Goal: Use online tool/utility: Utilize a website feature to perform a specific function

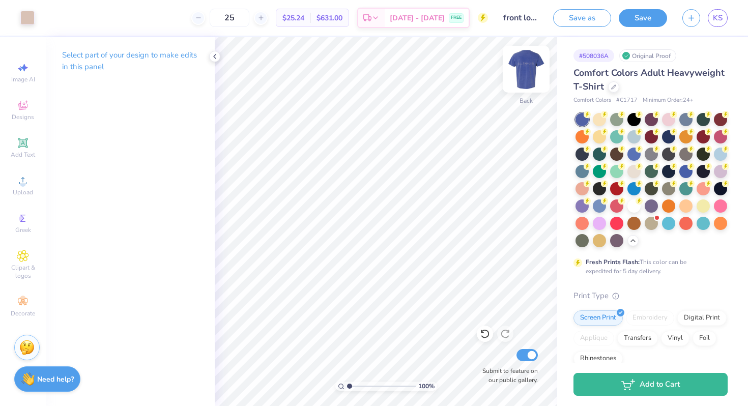
click at [531, 70] on img at bounding box center [526, 69] width 41 height 41
click at [531, 70] on img at bounding box center [526, 69] width 20 height 20
click at [528, 19] on input "front logo with back verse" at bounding box center [520, 18] width 50 height 20
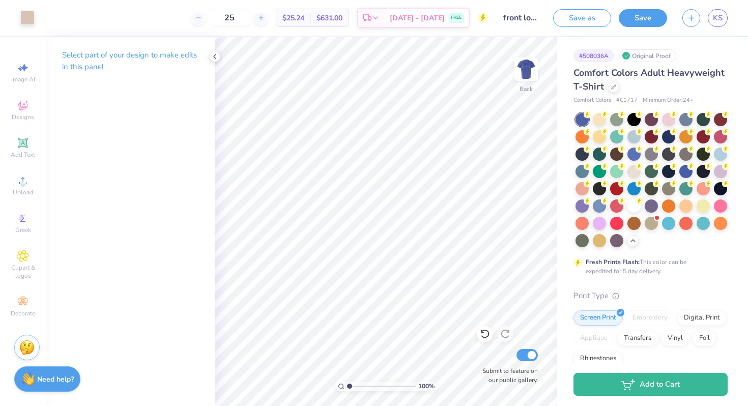
click at [548, 24] on div "Art colors 25 $25.24 Per Item $631.00 Total Est. Delivery [DATE] - [DATE] FREE …" at bounding box center [374, 18] width 748 height 36
click at [630, 21] on button "Save" at bounding box center [642, 17] width 48 height 18
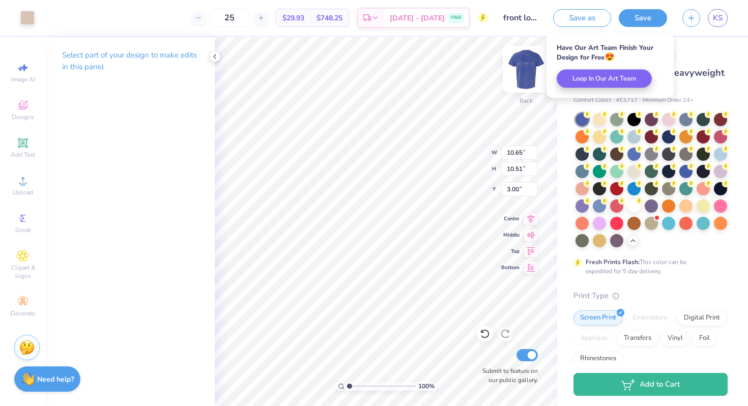
type input "10.65"
type input "10.51"
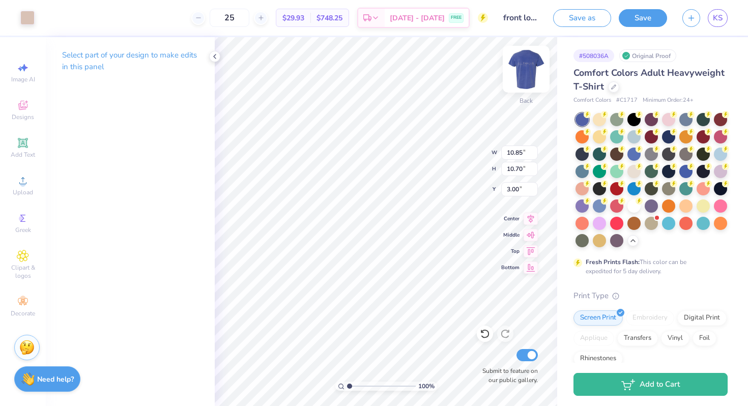
type input "2.41"
type input "2.38"
type input "4.39"
type input "4.41"
type input "2.46"
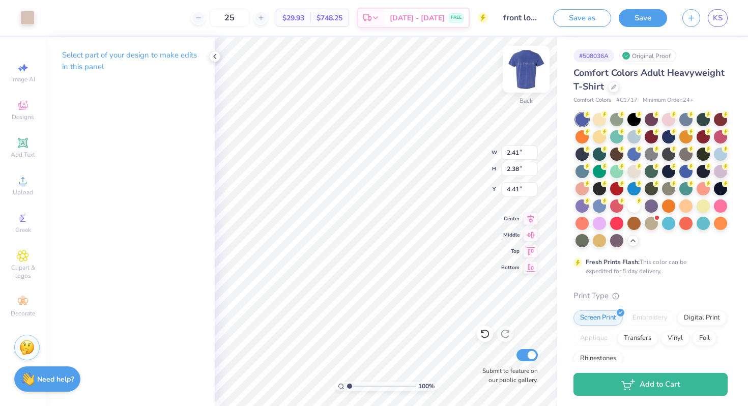
type input "2.42"
click at [521, 76] on img at bounding box center [526, 69] width 41 height 41
